Goal: Check status: Check status

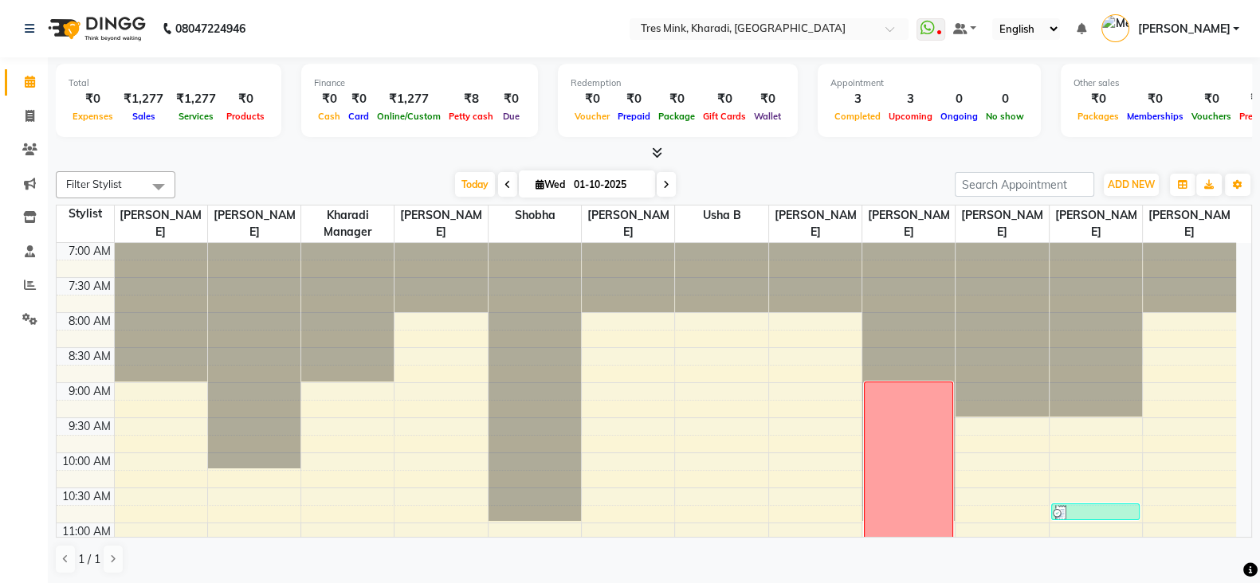
scroll to position [774, 0]
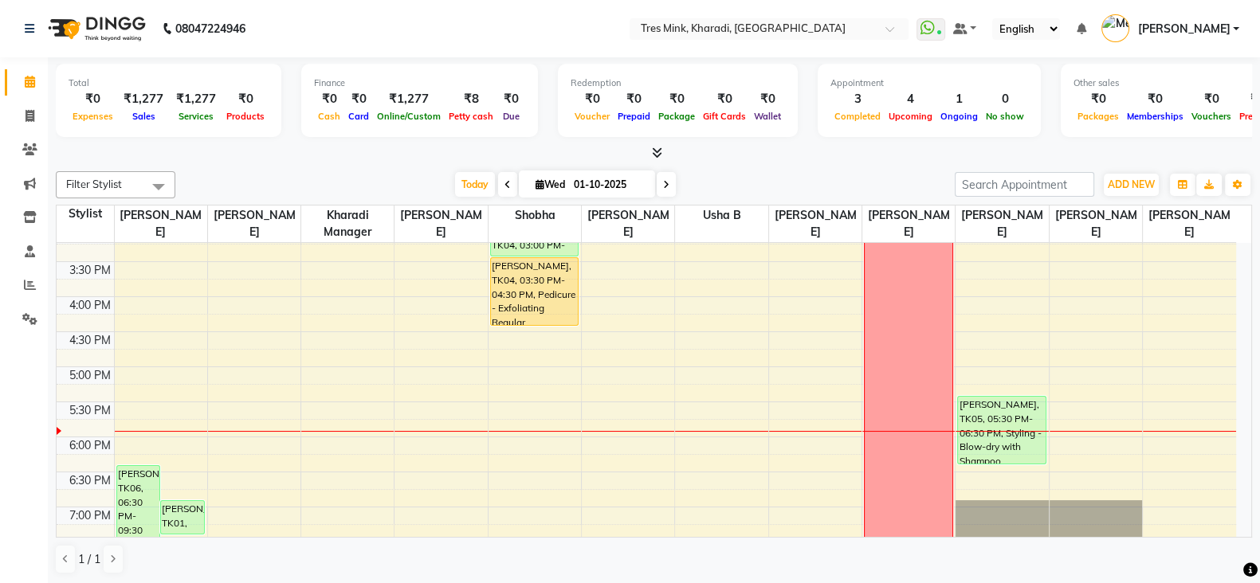
scroll to position [578, 0]
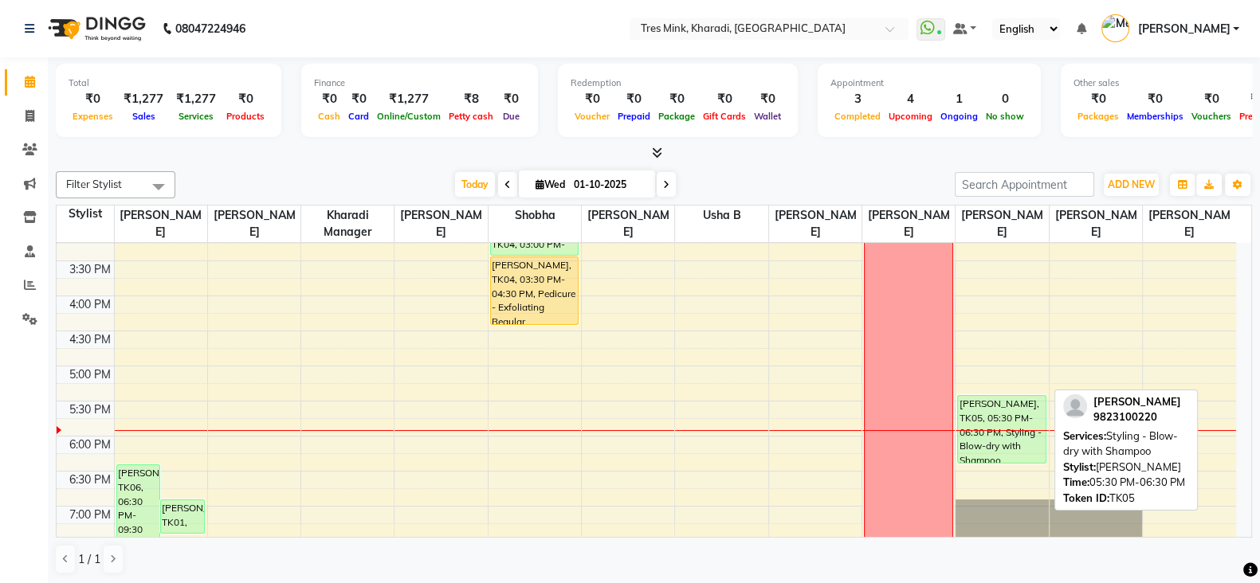
click at [988, 419] on div "Sakshi Chada, TK05, 05:30 PM-06:30 PM, Styling - Blow-dry with Shampoo" at bounding box center [1001, 429] width 87 height 67
select select "6"
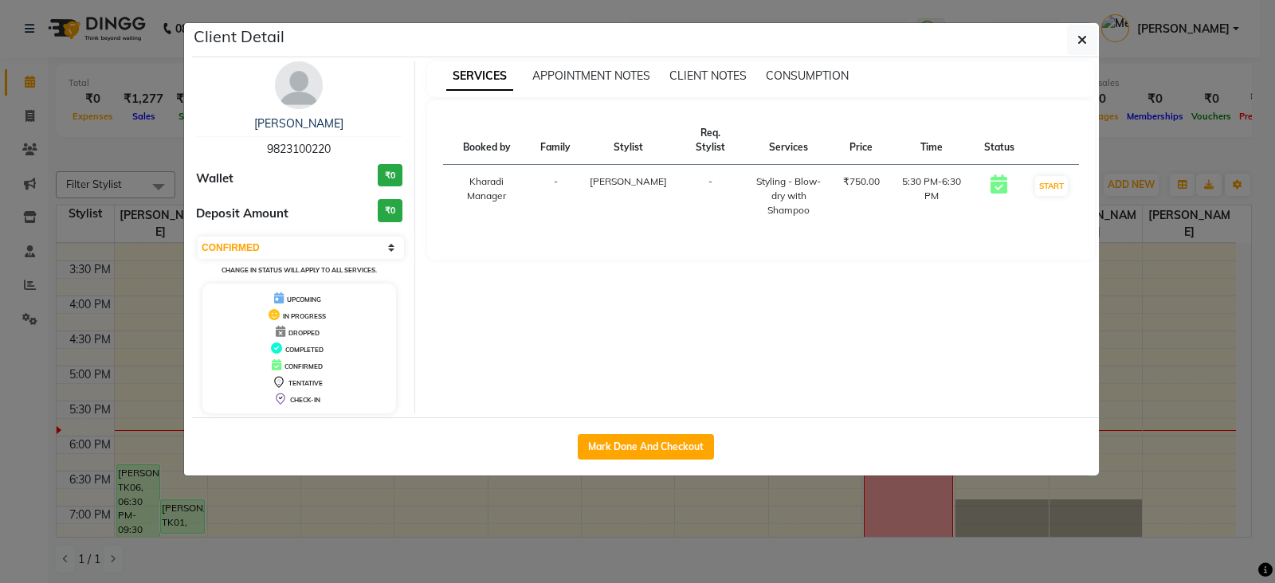
click at [606, 82] on div "APPOINTMENT NOTES" at bounding box center [591, 76] width 118 height 17
click at [606, 78] on span "APPOINTMENT NOTES" at bounding box center [591, 76] width 118 height 14
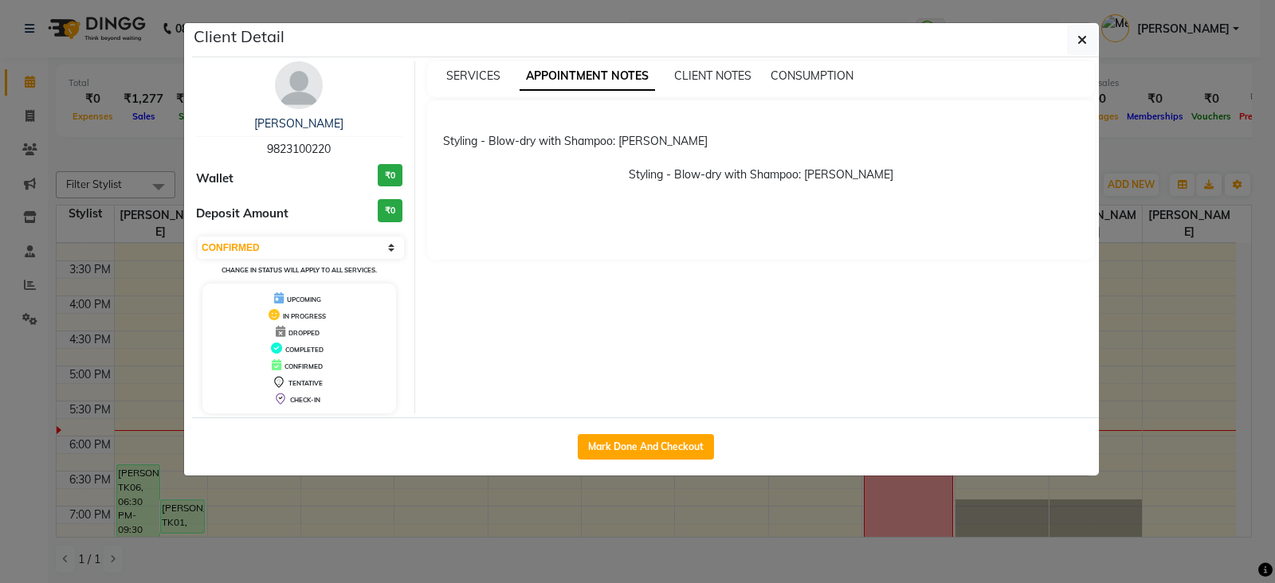
click at [601, 563] on ngb-modal-window "Client Detail Sakshi Chada 9823100220 Wallet ₹0 Deposit Amount ₹0 Select IN SER…" at bounding box center [637, 291] width 1275 height 583
